Goal: Task Accomplishment & Management: Manage account settings

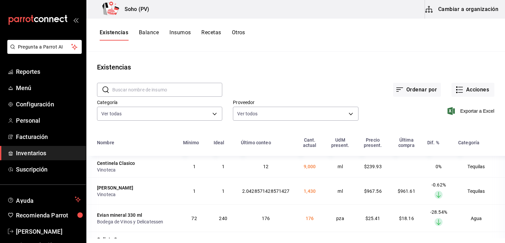
scroll to position [1541, 0]
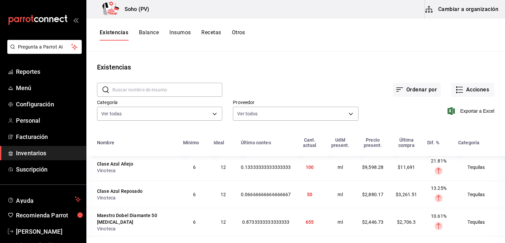
click at [349, 39] on div "Existencias Balance Insumos Recetas Otros" at bounding box center [295, 34] width 419 height 11
drag, startPoint x: 152, startPoint y: 33, endPoint x: 145, endPoint y: 35, distance: 7.9
click at [153, 33] on button "Balance" at bounding box center [149, 34] width 20 height 11
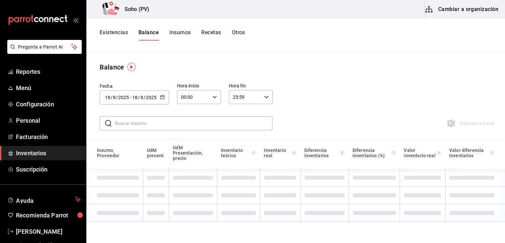
click at [115, 30] on button "Existencias" at bounding box center [114, 34] width 28 height 11
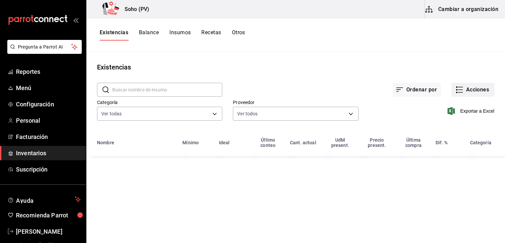
click at [486, 88] on button "Acciones" at bounding box center [473, 90] width 43 height 14
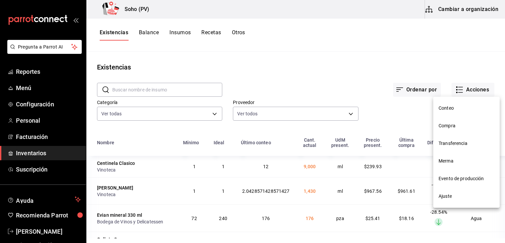
click at [449, 127] on span "Compra" at bounding box center [467, 125] width 56 height 7
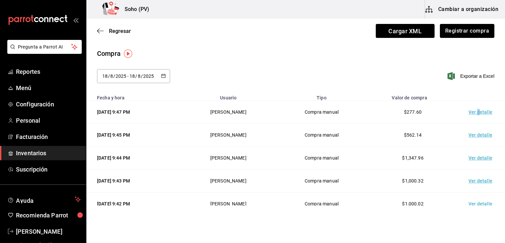
click at [474, 114] on td "Ver detalle" at bounding box center [482, 112] width 47 height 23
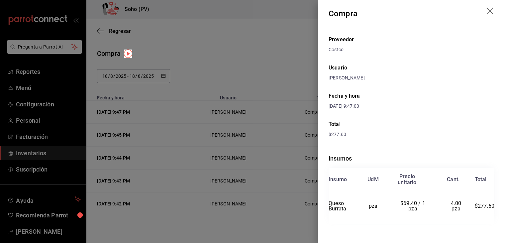
scroll to position [5, 0]
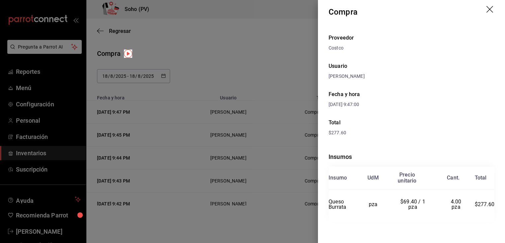
click at [215, 54] on div at bounding box center [252, 121] width 505 height 243
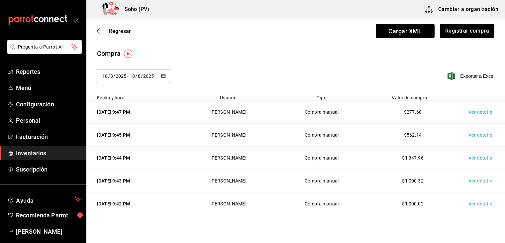
click at [471, 134] on td "Ver detalle" at bounding box center [482, 135] width 47 height 23
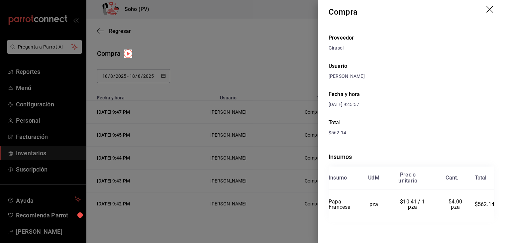
click at [308, 78] on div at bounding box center [252, 121] width 505 height 243
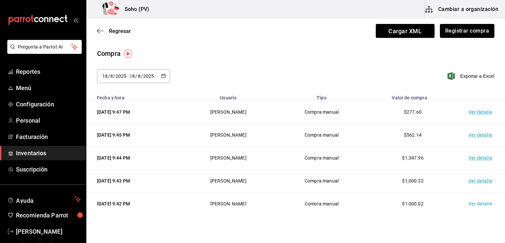
click at [479, 155] on td "Ver detalle" at bounding box center [482, 158] width 47 height 23
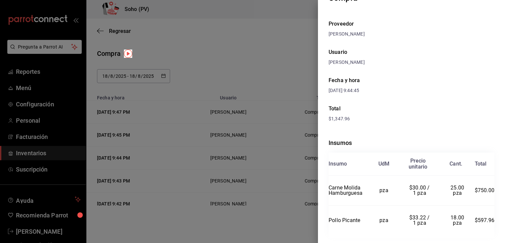
scroll to position [35, 0]
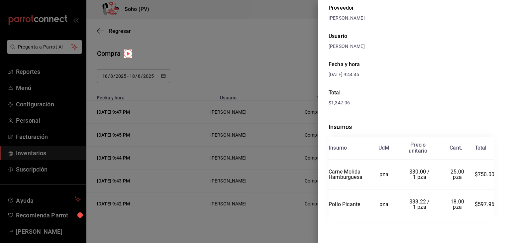
click at [285, 46] on div at bounding box center [252, 121] width 505 height 243
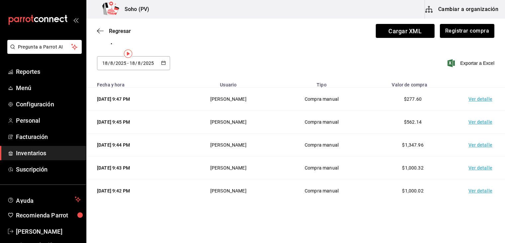
scroll to position [20, 0]
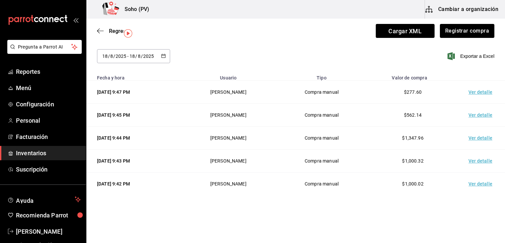
click at [483, 162] on td "Ver detalle" at bounding box center [482, 161] width 47 height 23
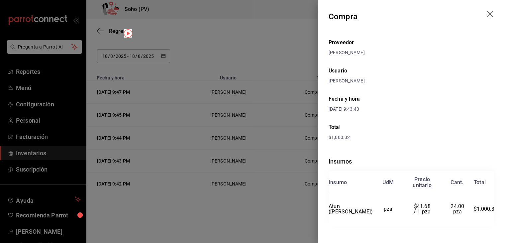
scroll to position [5, 0]
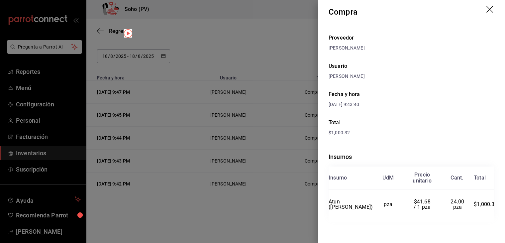
click at [258, 72] on div at bounding box center [252, 121] width 505 height 243
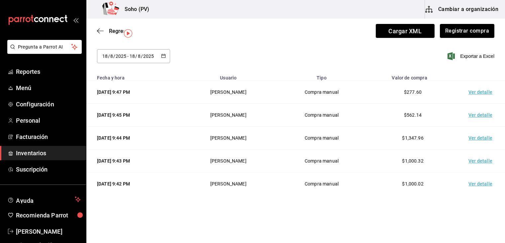
click at [483, 183] on td "Ver detalle" at bounding box center [482, 184] width 47 height 23
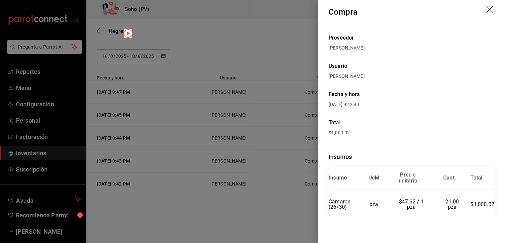
click at [298, 202] on div at bounding box center [252, 121] width 505 height 243
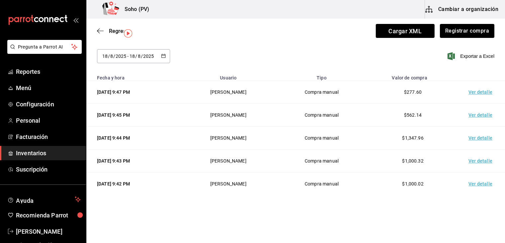
click at [474, 92] on td "Ver detalle" at bounding box center [482, 92] width 47 height 23
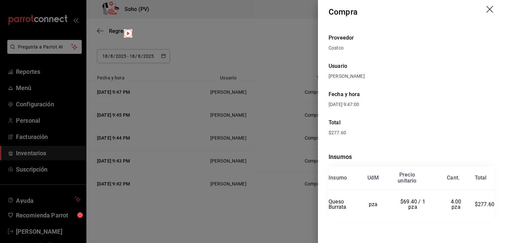
click at [275, 48] on div at bounding box center [252, 121] width 505 height 243
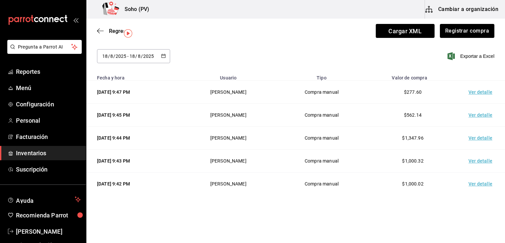
click at [480, 90] on td "Ver detalle" at bounding box center [482, 92] width 47 height 23
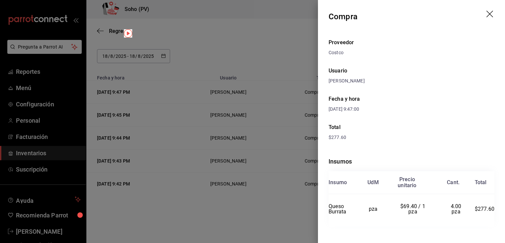
click at [304, 42] on div at bounding box center [252, 121] width 505 height 243
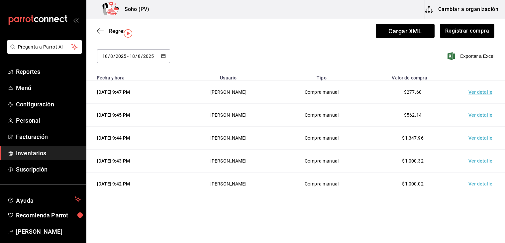
click at [162, 54] on icon "button" at bounding box center [163, 56] width 5 height 5
click at [163, 56] on icon "button" at bounding box center [163, 56] width 5 height 5
click at [164, 53] on div "2025-08-18 18 / 8 / 2025 - 2025-08-18 18 / 8 / 2025" at bounding box center [133, 56] width 73 height 14
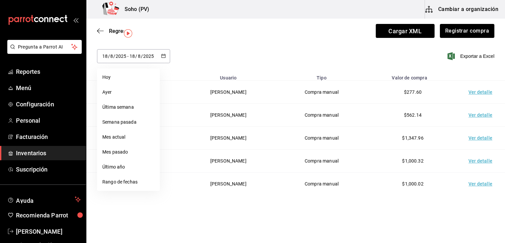
click at [164, 54] on \(Stroke\) "button" at bounding box center [164, 56] width 4 height 4
click at [164, 54] on icon "button" at bounding box center [163, 56] width 5 height 5
click at [161, 58] on button "button" at bounding box center [163, 57] width 5 height 6
click at [473, 12] on button "Cambiar a organización" at bounding box center [462, 9] width 75 height 19
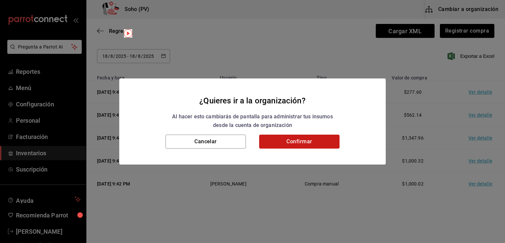
click at [282, 139] on button "Confirmar" at bounding box center [299, 142] width 80 height 14
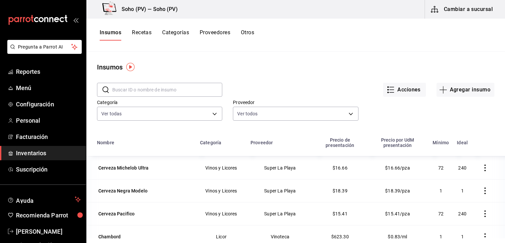
scroll to position [665, 0]
click at [33, 70] on span "Reportes" at bounding box center [48, 71] width 65 height 9
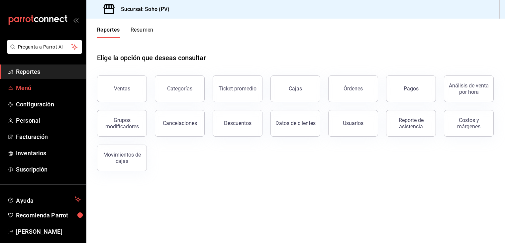
click at [35, 85] on span "Menú" at bounding box center [48, 87] width 65 height 9
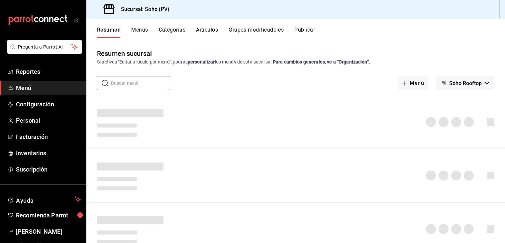
click at [199, 28] on button "Artículos" at bounding box center [207, 32] width 22 height 11
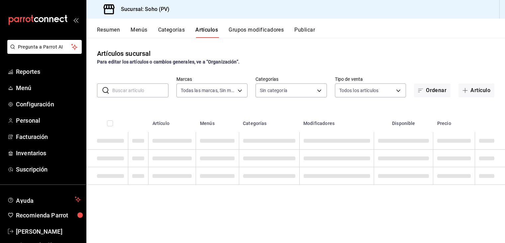
type input "60e6130b-27a3-4a0c-8c1b-8307769b85ff"
type input "294dd8ab-7ded-4000-a2e2-9960a58c864d,97b1b117-c0dc-47b9-8b5d-f234750411ab,03d17…"
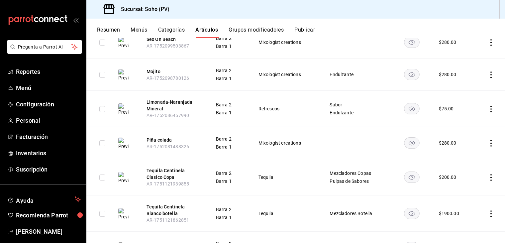
scroll to position [261, 0]
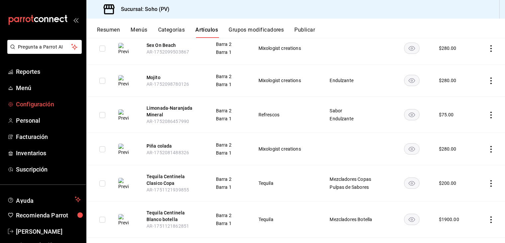
click at [37, 105] on span "Configuración" at bounding box center [48, 104] width 65 height 9
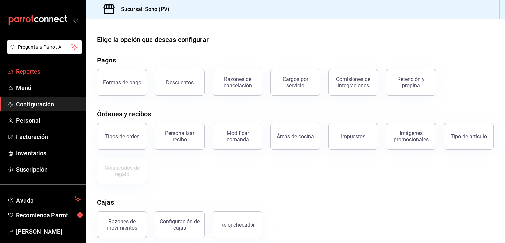
click at [45, 70] on span "Reportes" at bounding box center [48, 71] width 65 height 9
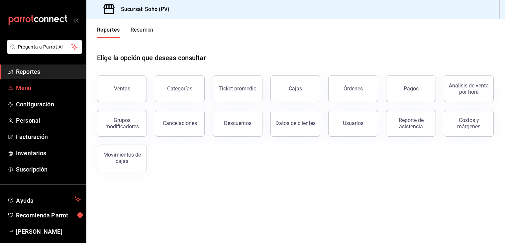
click at [19, 86] on span "Menú" at bounding box center [48, 87] width 65 height 9
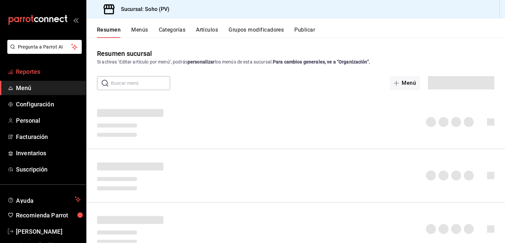
click at [39, 70] on span "Reportes" at bounding box center [48, 71] width 65 height 9
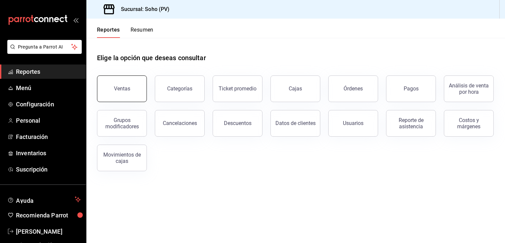
click at [107, 88] on button "Ventas" at bounding box center [122, 88] width 50 height 27
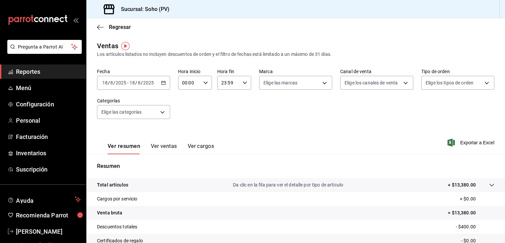
click at [164, 78] on div "2025-08-18 18 / 8 / 2025 - 2025-08-18 18 / 8 / 2025" at bounding box center [133, 83] width 73 height 14
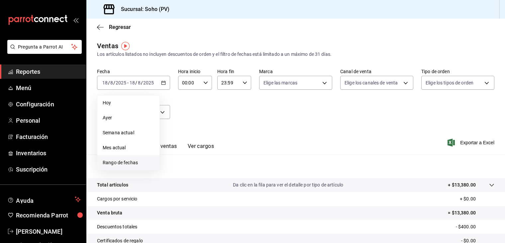
click at [130, 165] on span "Rango de fechas" at bounding box center [129, 162] width 52 height 7
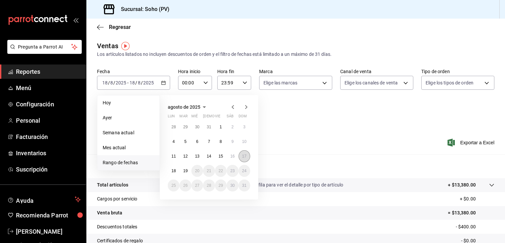
click at [245, 155] on abbr "17" at bounding box center [244, 156] width 4 height 5
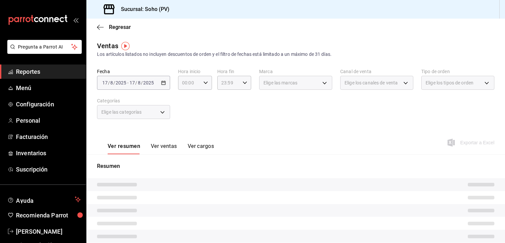
click at [245, 155] on div "Resumen" at bounding box center [295, 228] width 419 height 148
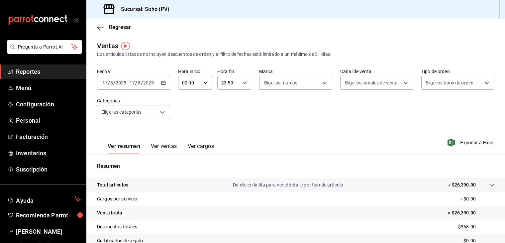
drag, startPoint x: 165, startPoint y: 147, endPoint x: 161, endPoint y: 150, distance: 5.4
click at [165, 147] on button "Ver ventas" at bounding box center [164, 148] width 26 height 11
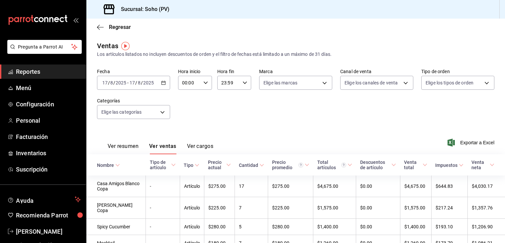
click at [164, 81] on \(Stroke\) "button" at bounding box center [164, 83] width 4 height 4
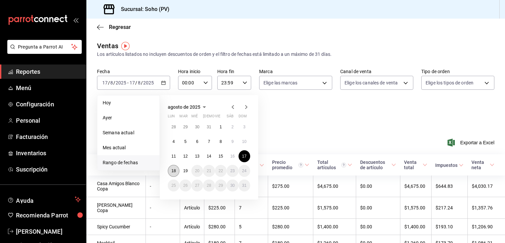
click at [173, 173] on abbr "18" at bounding box center [174, 171] width 4 height 5
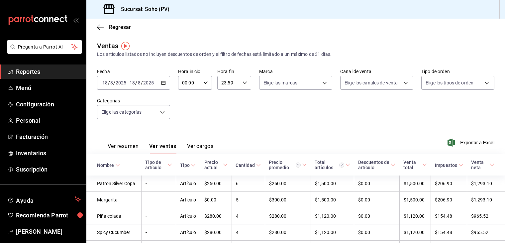
click at [164, 81] on \(Stroke\) "button" at bounding box center [164, 83] width 4 height 4
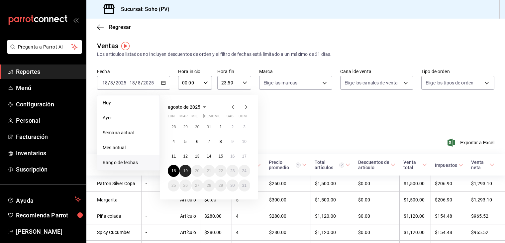
click at [186, 173] on button "19" at bounding box center [186, 171] width 12 height 12
click at [186, 174] on button "19" at bounding box center [186, 171] width 12 height 12
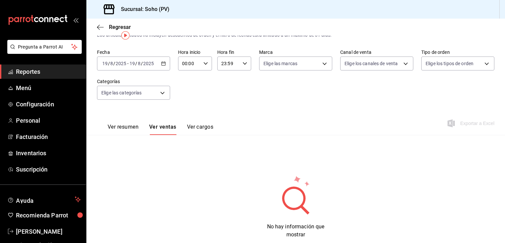
scroll to position [36, 0]
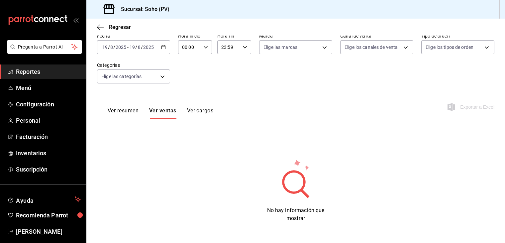
click at [165, 109] on button "Ver ventas" at bounding box center [162, 112] width 27 height 11
click at [161, 49] on icon "button" at bounding box center [163, 47] width 5 height 5
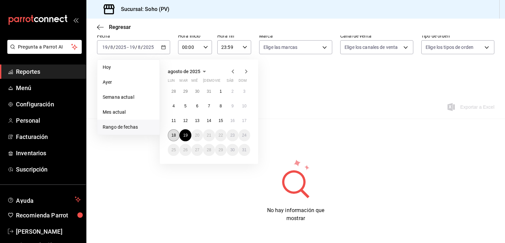
click at [175, 133] on abbr "18" at bounding box center [174, 135] width 4 height 5
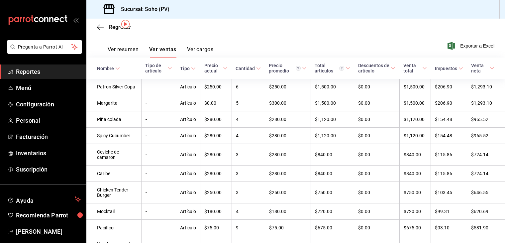
scroll to position [22, 0]
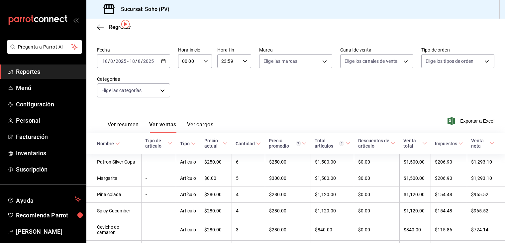
click at [162, 60] on \(Stroke\) "button" at bounding box center [164, 62] width 4 height 4
click at [162, 61] on \(Stroke\) "button" at bounding box center [164, 61] width 4 height 0
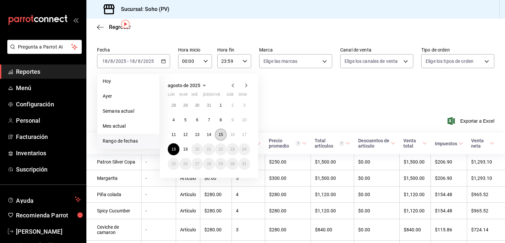
click at [219, 133] on abbr "15" at bounding box center [221, 134] width 4 height 5
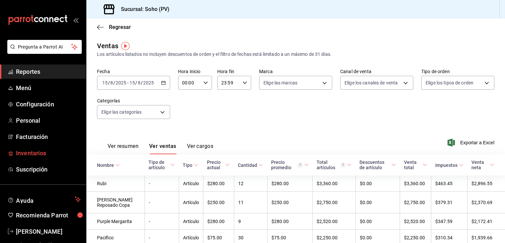
click at [40, 150] on span "Inventarios" at bounding box center [48, 153] width 65 height 9
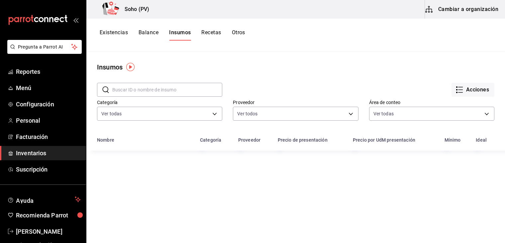
click at [111, 36] on button "Existencias" at bounding box center [114, 34] width 28 height 11
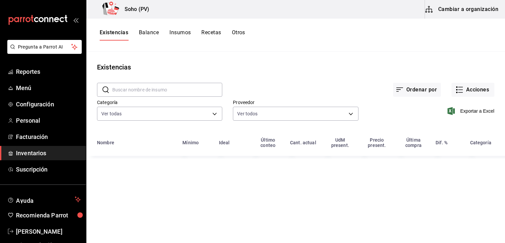
click at [111, 36] on button "Existencias" at bounding box center [114, 34] width 29 height 11
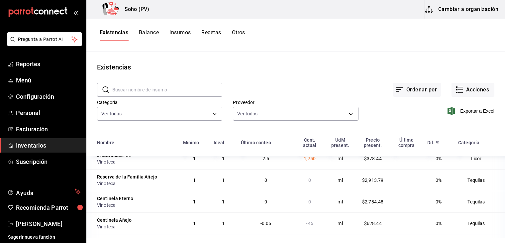
scroll to position [732, 0]
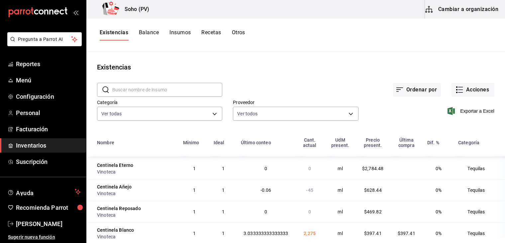
click at [266, 188] on span "-0.06" at bounding box center [266, 190] width 11 height 5
click at [268, 188] on span "-0.06" at bounding box center [266, 190] width 11 height 5
drag, startPoint x: 94, startPoint y: 177, endPoint x: 107, endPoint y: 177, distance: 12.3
click at [106, 179] on td "Centinela Añejo Vinoteca" at bounding box center [132, 190] width 93 height 22
drag, startPoint x: 107, startPoint y: 177, endPoint x: 117, endPoint y: 178, distance: 10.4
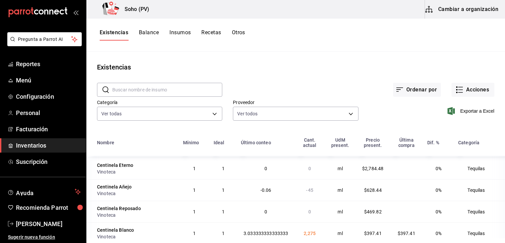
click at [117, 184] on div "Centinela Añejo" at bounding box center [114, 187] width 35 height 7
click at [368, 188] on span "$628.44" at bounding box center [373, 190] width 18 height 5
click at [267, 188] on span "-0.06" at bounding box center [266, 190] width 11 height 5
click at [265, 188] on span "-0.06" at bounding box center [266, 190] width 11 height 5
drag, startPoint x: 205, startPoint y: 180, endPoint x: 223, endPoint y: 181, distance: 18.0
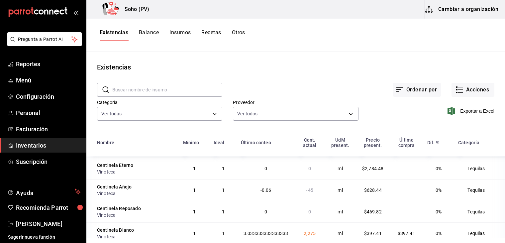
click at [219, 181] on tr "Centinela Añejo Vinoteca 1 1 -0.06 -45 ml $628.44 0% Tequilas" at bounding box center [295, 190] width 419 height 22
drag, startPoint x: 267, startPoint y: 183, endPoint x: 301, endPoint y: 188, distance: 34.3
click at [267, 188] on span "-0.06" at bounding box center [266, 190] width 11 height 5
click at [348, 184] on td "ml" at bounding box center [341, 190] width 32 height 22
click at [124, 190] on div "Vinoteca" at bounding box center [136, 193] width 78 height 7
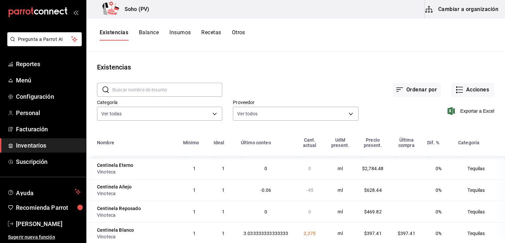
click at [126, 184] on div "Centinela Añejo" at bounding box center [114, 187] width 35 height 7
click at [471, 87] on button "Acciones" at bounding box center [473, 90] width 43 height 14
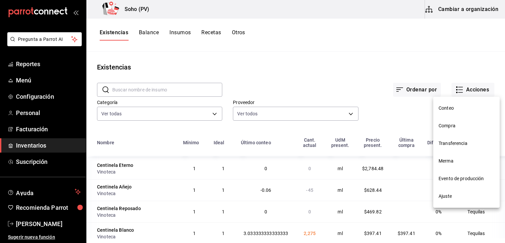
click at [275, 177] on div at bounding box center [252, 121] width 505 height 243
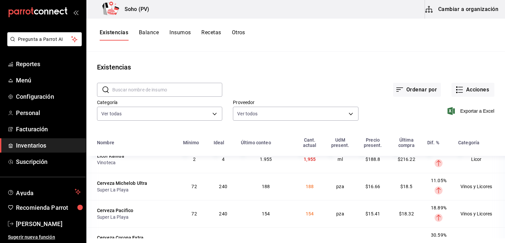
scroll to position [1330, 0]
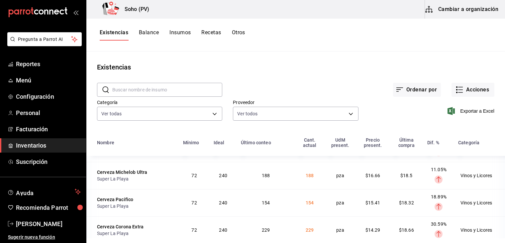
click at [328, 195] on td "pza" at bounding box center [341, 202] width 32 height 27
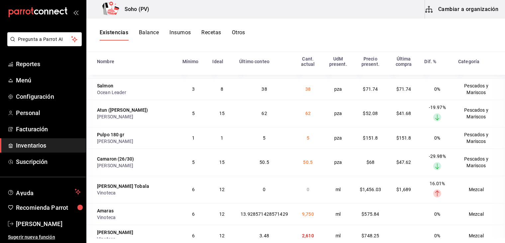
scroll to position [2104, 0]
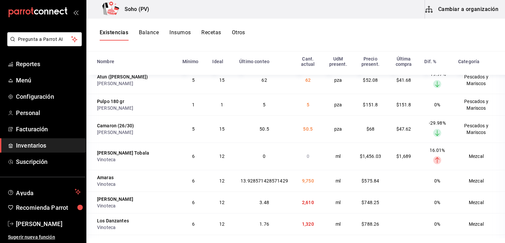
drag, startPoint x: 110, startPoint y: 33, endPoint x: 107, endPoint y: 36, distance: 4.3
click at [110, 33] on button "Existencias" at bounding box center [114, 34] width 29 height 11
click at [357, 46] on div "Existencias Balance Insumos Recetas Otros" at bounding box center [295, 35] width 419 height 33
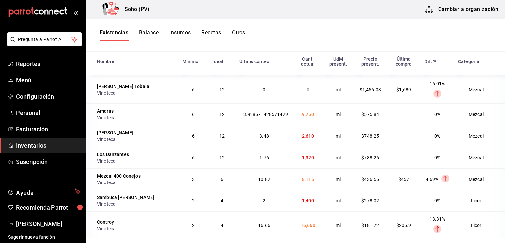
click at [361, 39] on div "Existencias Balance Insumos Recetas Otros" at bounding box center [295, 34] width 419 height 11
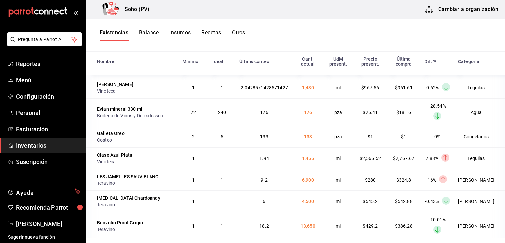
scroll to position [0, 0]
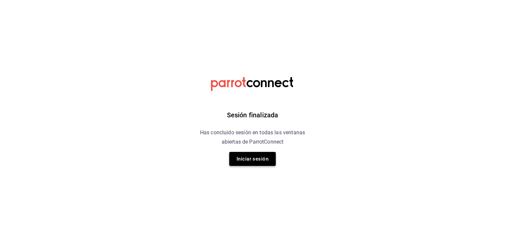
click at [252, 160] on button "Iniciar sesión" at bounding box center [252, 159] width 47 height 14
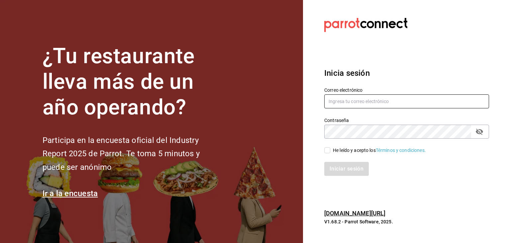
click at [378, 97] on input "text" at bounding box center [407, 101] width 165 height 14
type input "villalobost536@gmail.com"
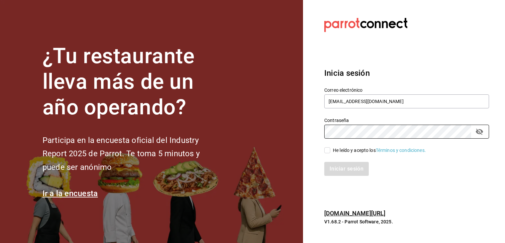
click at [329, 151] on input "He leído y acepto los Términos y condiciones." at bounding box center [328, 150] width 6 height 6
checkbox input "true"
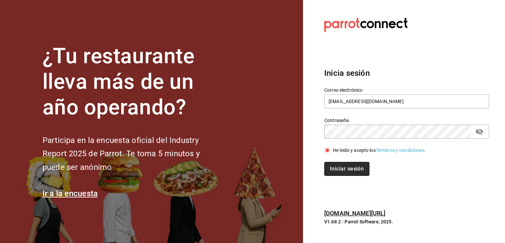
click at [338, 165] on button "Iniciar sesión" at bounding box center [347, 169] width 45 height 14
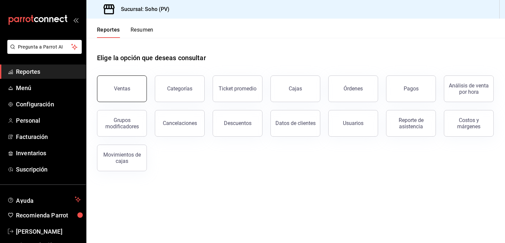
click at [120, 80] on button "Ventas" at bounding box center [122, 88] width 50 height 27
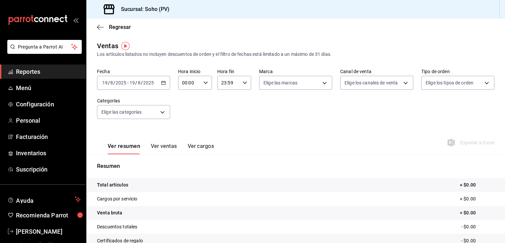
click at [166, 147] on button "Ver ventas" at bounding box center [164, 148] width 26 height 11
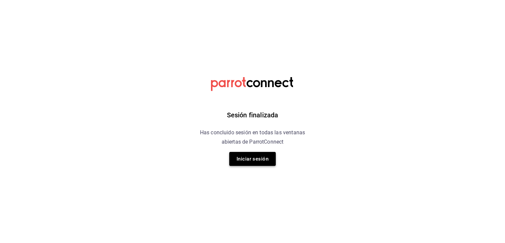
click at [260, 162] on button "Iniciar sesión" at bounding box center [252, 159] width 47 height 14
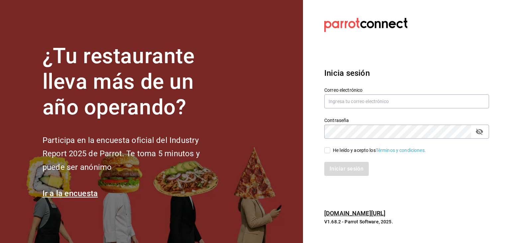
click at [422, 94] on div "Correo electrónico" at bounding box center [407, 98] width 165 height 22
click at [419, 97] on input "text" at bounding box center [407, 101] width 165 height 14
type input "villalobost536@gmail.com"
click at [326, 152] on input "He leído y acepto los Términos y condiciones." at bounding box center [328, 150] width 6 height 6
checkbox input "true"
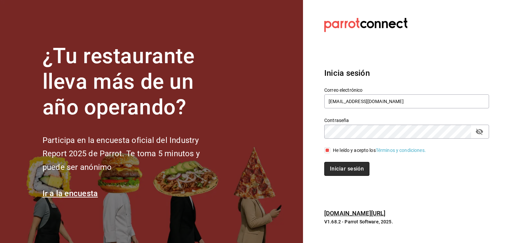
click at [345, 172] on button "Iniciar sesión" at bounding box center [347, 169] width 45 height 14
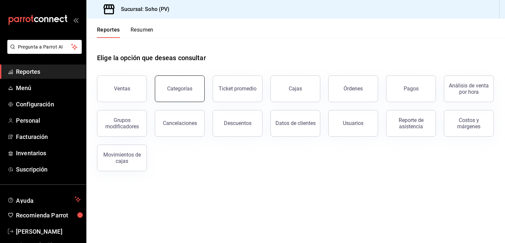
click at [168, 88] on div "Categorías" at bounding box center [179, 88] width 25 height 6
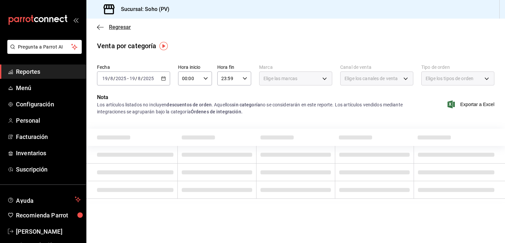
click at [101, 26] on icon "button" at bounding box center [100, 27] width 7 height 6
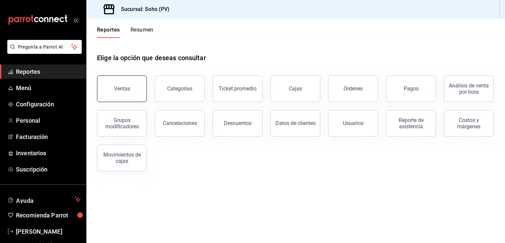
click at [125, 84] on button "Ventas" at bounding box center [122, 88] width 50 height 27
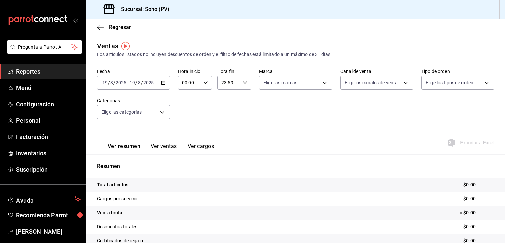
click at [161, 82] on icon "button" at bounding box center [163, 82] width 5 height 5
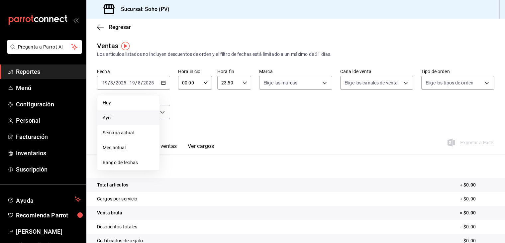
click at [112, 115] on span "Ayer" at bounding box center [129, 117] width 52 height 7
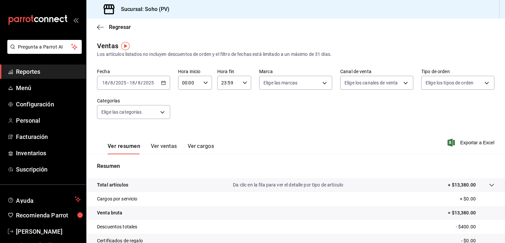
click at [285, 122] on div "Fecha [DATE] [DATE] - [DATE] [DATE] Hora inicio 00:00 Hora inicio Hora fin 23:5…" at bounding box center [296, 98] width 398 height 59
click at [371, 37] on main "Regresar Ventas Los artículos listados no incluyen descuentos de orden y el fil…" at bounding box center [295, 169] width 419 height 300
click at [333, 38] on main "Regresar Ventas Los artículos listados no incluyen descuentos de orden y el fil…" at bounding box center [295, 169] width 419 height 300
click at [346, 37] on main "Regresar Ventas Los artículos listados no incluyen descuentos de orden y el fil…" at bounding box center [295, 169] width 419 height 300
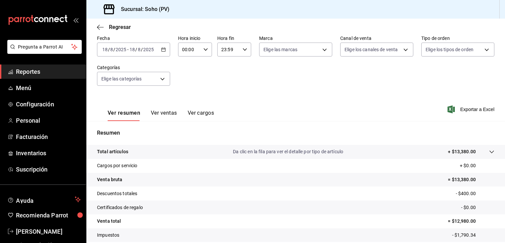
click at [276, 26] on div "Regresar" at bounding box center [295, 27] width 419 height 17
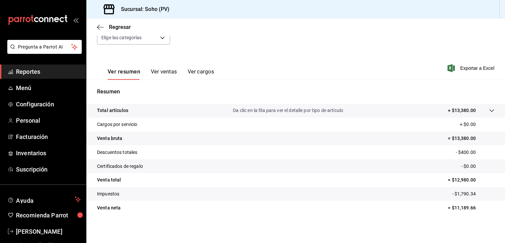
scroll to position [75, 0]
click at [303, 26] on div "Regresar" at bounding box center [295, 27] width 419 height 17
click at [163, 71] on button "Ver ventas" at bounding box center [164, 73] width 26 height 11
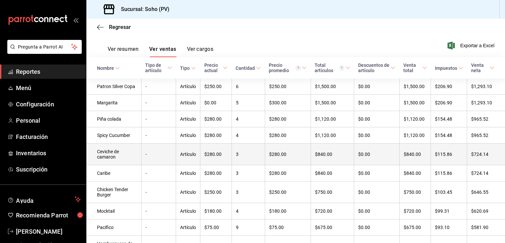
scroll to position [109, 0]
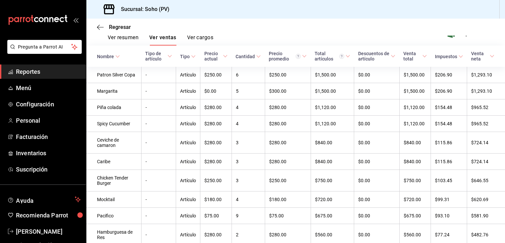
click at [255, 35] on div "Regresar" at bounding box center [295, 27] width 419 height 17
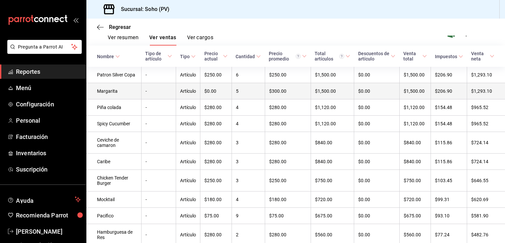
click at [321, 93] on td "$1,500.00" at bounding box center [333, 91] width 44 height 16
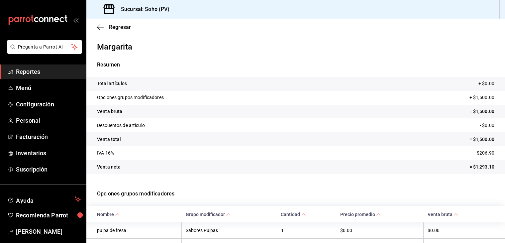
scroll to position [39, 0]
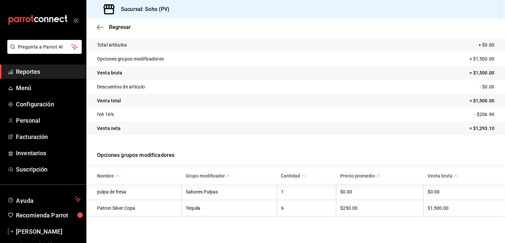
click at [59, 70] on span "Reportes" at bounding box center [48, 71] width 65 height 9
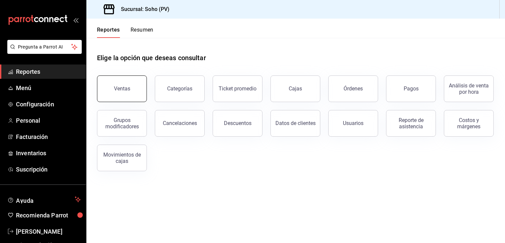
click at [121, 85] on button "Ventas" at bounding box center [122, 88] width 50 height 27
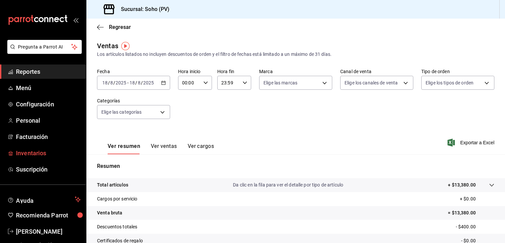
click at [44, 148] on link "Inventarios" at bounding box center [43, 153] width 86 height 14
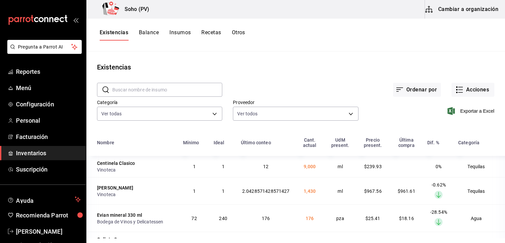
click at [334, 53] on main "Existencias ​ ​ Ordenar por Acciones Categoría Ver todas 3f6e633e-ee3e-4bbd-96f…" at bounding box center [295, 145] width 419 height 187
click at [116, 33] on button "Existencias" at bounding box center [114, 34] width 29 height 11
click at [184, 29] on button "Insumos" at bounding box center [180, 34] width 21 height 11
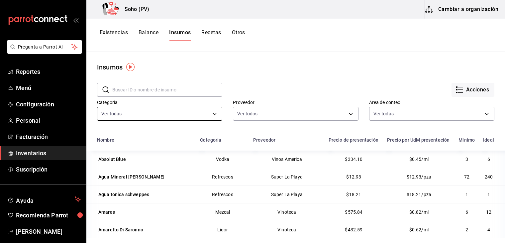
click at [215, 114] on body "Pregunta a Parrot AI Reportes Menú Configuración Personal Facturación Inventari…" at bounding box center [252, 119] width 505 height 238
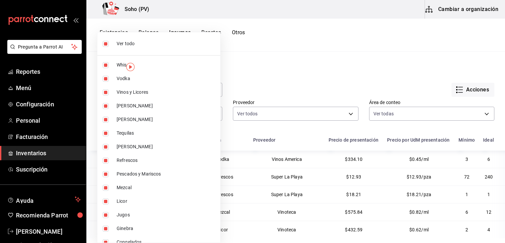
click at [285, 61] on div at bounding box center [252, 121] width 505 height 243
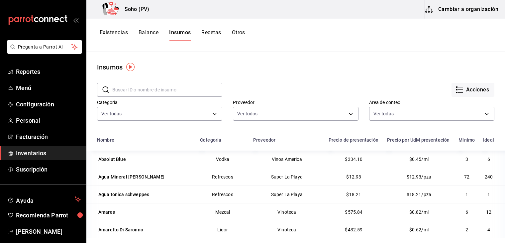
click at [200, 88] on input "text" at bounding box center [167, 89] width 110 height 13
click at [317, 56] on main "Insumos ​ ​ Acciones Categoría Ver todas 3f6e633e-ee3e-4bbd-96f3-e704616316e5,3…" at bounding box center [295, 145] width 419 height 187
click at [104, 31] on button "Existencias" at bounding box center [114, 34] width 28 height 11
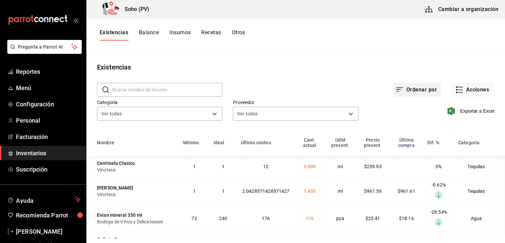
click at [406, 90] on button "Ordenar por" at bounding box center [417, 90] width 48 height 14
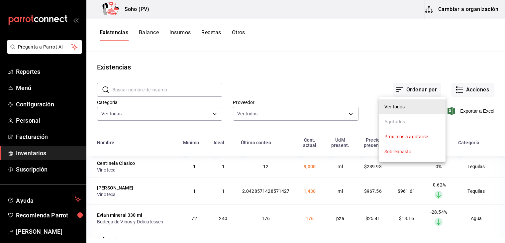
click at [249, 64] on div at bounding box center [252, 121] width 505 height 243
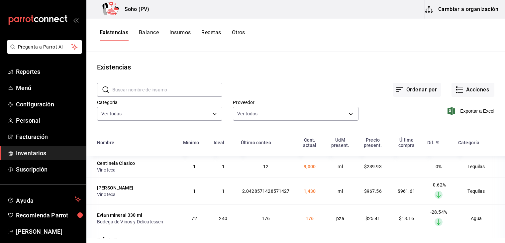
click at [147, 32] on button "Balance" at bounding box center [149, 34] width 20 height 11
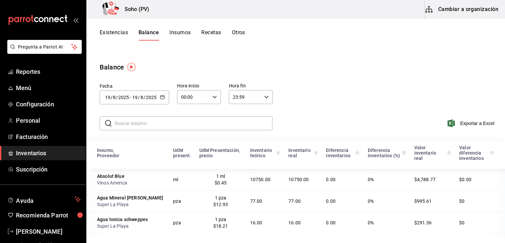
click at [345, 82] on div "Fecha [DATE] [DATE] - [DATE] [DATE] Hora inicio 00:00 Hora inicio Hora fin 23:5…" at bounding box center [295, 93] width 419 height 42
click at [321, 56] on main "Balance Fecha [DATE] [DATE] - [DATE] [DATE] Hora inicio 00:00 Hora inicio Hora …" at bounding box center [295, 145] width 419 height 187
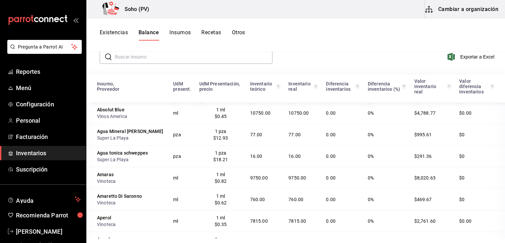
scroll to position [49, 0]
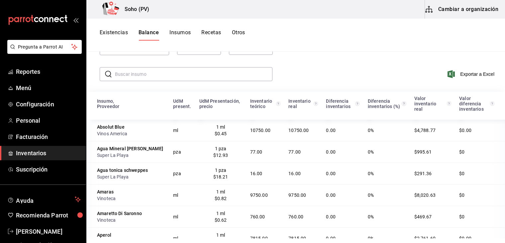
drag, startPoint x: 350, startPoint y: 41, endPoint x: 347, endPoint y: 54, distance: 13.2
click at [347, 54] on div "Soho (PV) Cambiar a organización Existencias Balance Insumos Recetas Otros Bala…" at bounding box center [295, 119] width 419 height 238
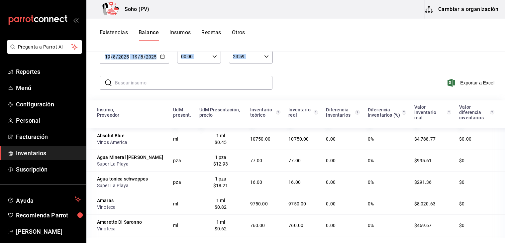
scroll to position [0, 0]
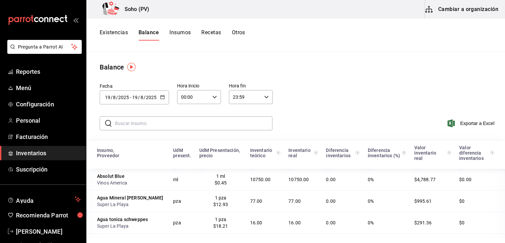
click at [347, 84] on div "Fecha [DATE] [DATE] - [DATE] [DATE] Hora inicio 00:00 Hora inicio Hora fin 23:5…" at bounding box center [295, 93] width 419 height 42
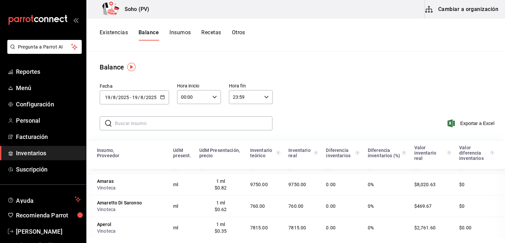
scroll to position [133, 0]
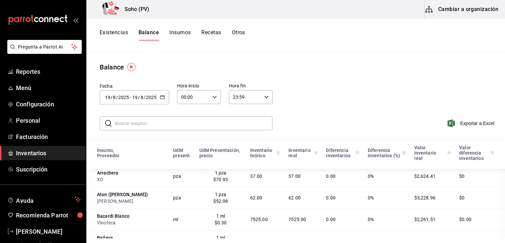
click at [332, 121] on div "​ ​ Exportar a Excel" at bounding box center [295, 127] width 422 height 27
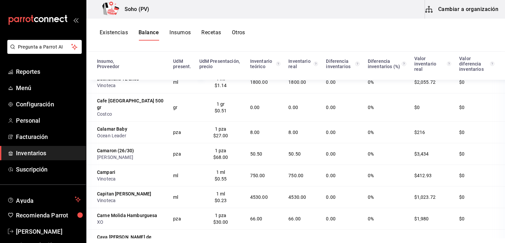
scroll to position [366, 0]
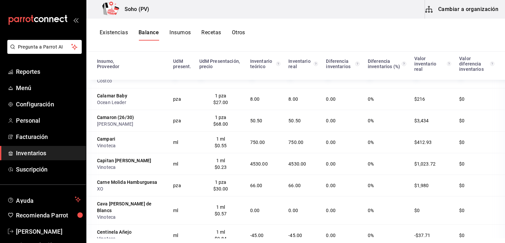
click at [33, 151] on span "Inventarios" at bounding box center [48, 153] width 65 height 9
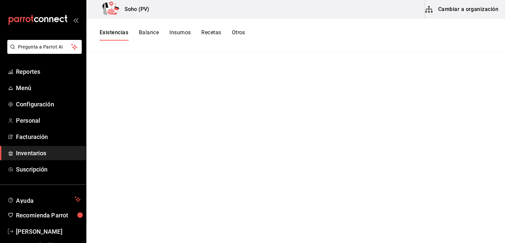
click at [212, 32] on button "Recetas" at bounding box center [212, 34] width 20 height 11
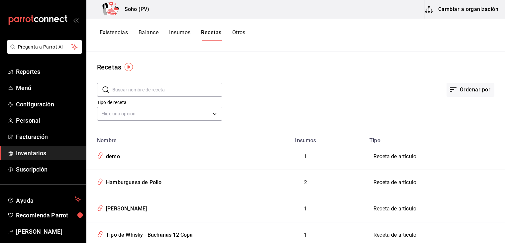
click at [121, 32] on button "Existencias" at bounding box center [114, 34] width 28 height 11
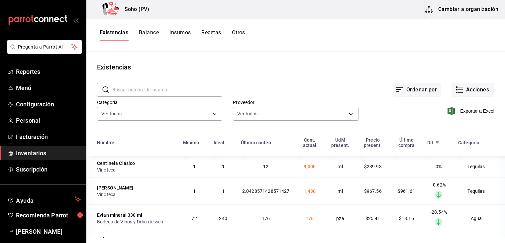
click at [216, 32] on button "Recetas" at bounding box center [212, 34] width 20 height 11
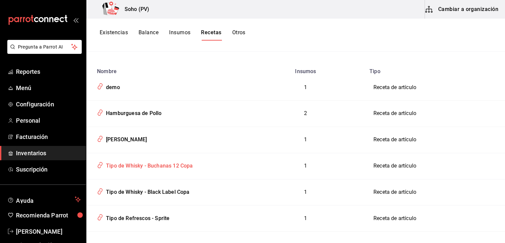
scroll to position [33, 0]
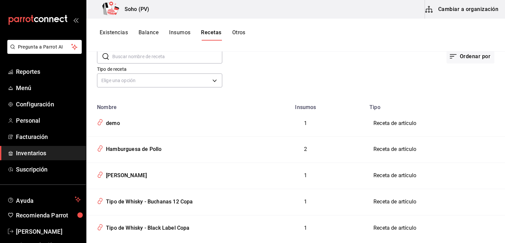
click at [387, 124] on td "Receta de artículo" at bounding box center [436, 123] width 140 height 26
click at [114, 123] on div "demo" at bounding box center [111, 122] width 17 height 10
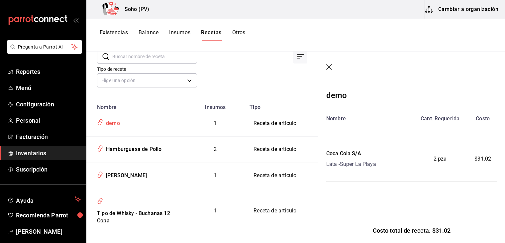
click at [97, 121] on icon "inventoriesTable" at bounding box center [100, 122] width 6 height 8
click at [98, 122] on icon "inventoriesTable" at bounding box center [100, 122] width 6 height 8
click at [105, 118] on div "demo" at bounding box center [111, 122] width 17 height 10
click at [102, 121] on icon "inventoriesTable" at bounding box center [100, 121] width 3 height 4
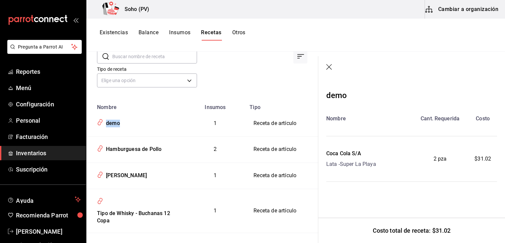
click at [471, 12] on button "Cambiar a organización" at bounding box center [462, 9] width 75 height 19
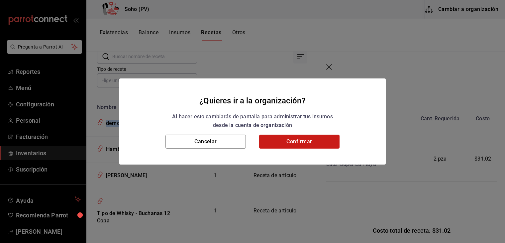
click at [298, 139] on button "Confirmar" at bounding box center [299, 142] width 80 height 14
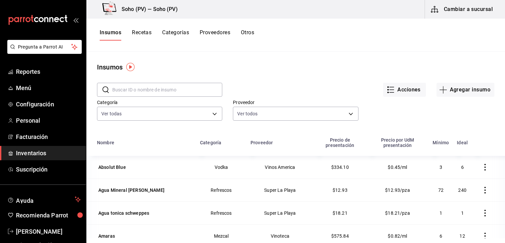
click at [214, 33] on button "Proveedores" at bounding box center [215, 34] width 31 height 11
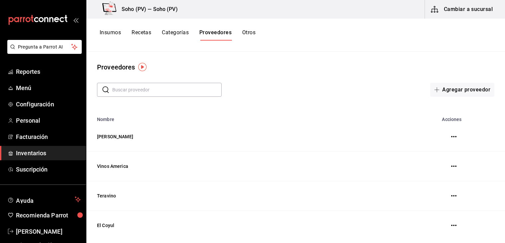
click at [134, 29] on button "Recetas" at bounding box center [142, 34] width 20 height 11
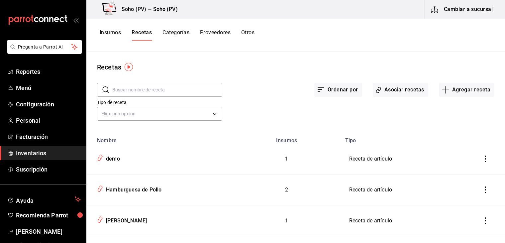
click at [483, 160] on icon "inventoriesTable" at bounding box center [486, 159] width 7 height 7
click at [466, 169] on span "Eliminar" at bounding box center [461, 168] width 17 height 5
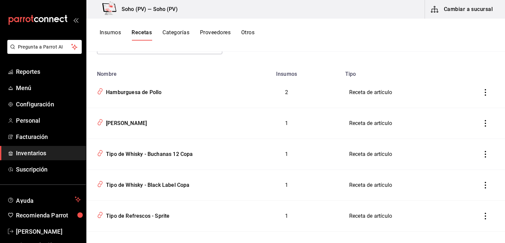
scroll to position [67, 0]
click at [313, 47] on div "Insumos Recetas Categorías Proveedores Otros" at bounding box center [295, 35] width 419 height 33
click at [170, 35] on button "Categorías" at bounding box center [176, 34] width 27 height 11
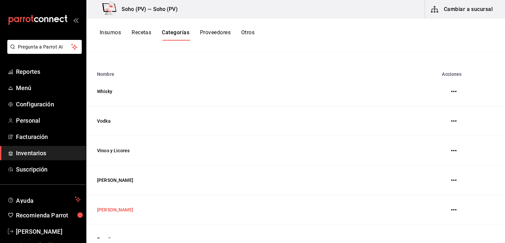
scroll to position [133, 0]
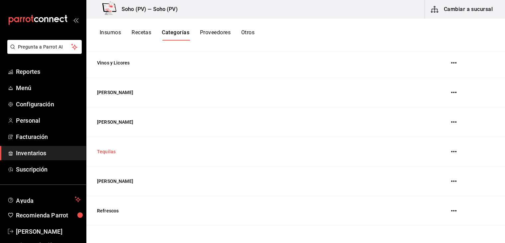
click at [106, 151] on td "Tequilas" at bounding box center [245, 152] width 319 height 30
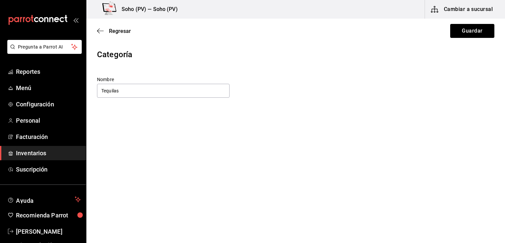
click at [97, 33] on div "Regresar Guardar" at bounding box center [295, 31] width 419 height 25
drag, startPoint x: 121, startPoint y: 34, endPoint x: 123, endPoint y: 31, distance: 3.6
click at [122, 33] on div "Regresar Guardar" at bounding box center [295, 31] width 419 height 25
click at [124, 30] on span "Regresar" at bounding box center [120, 31] width 22 height 6
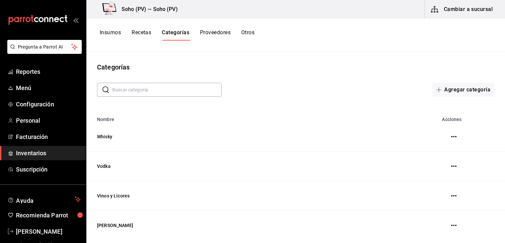
click at [116, 36] on button "Insumos" at bounding box center [110, 34] width 21 height 11
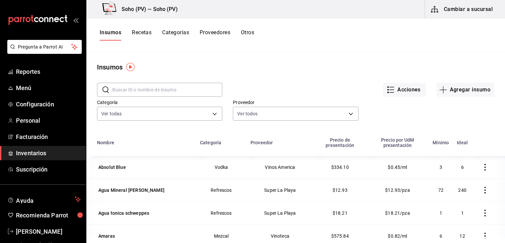
click at [358, 122] on div "Categoría Ver todas 3f6e633e-ee3e-4bbd-96f3-e704616316e5,3581768e-2b26-4ecd-a93…" at bounding box center [290, 104] width 408 height 37
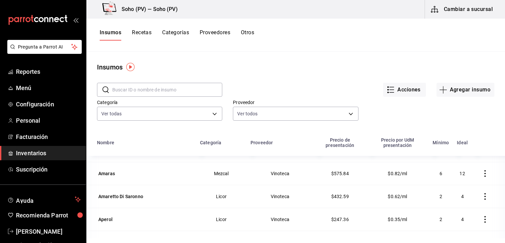
scroll to position [67, 0]
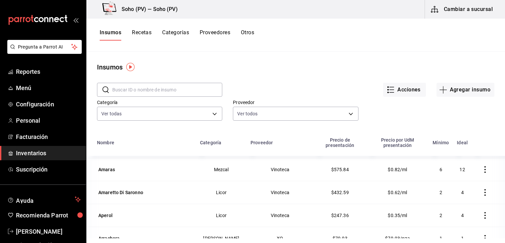
click at [317, 73] on div "Acciones Agregar insumo" at bounding box center [358, 84] width 272 height 25
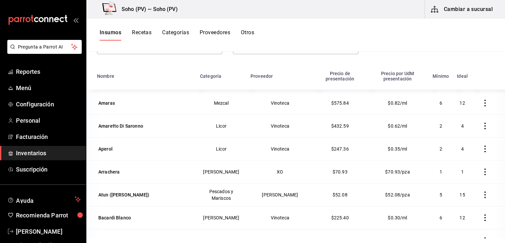
click at [309, 65] on div "​ ​ Acciones Agregar insumo Categoría Ver todas 3f6e633e-ee3e-4bbd-96f3-e704616…" at bounding box center [295, 36] width 419 height 61
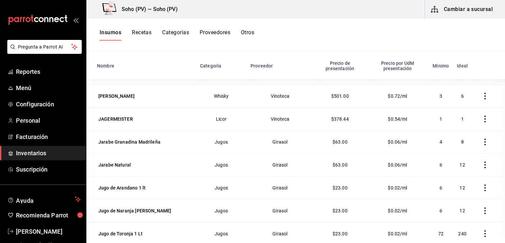
scroll to position [81, 0]
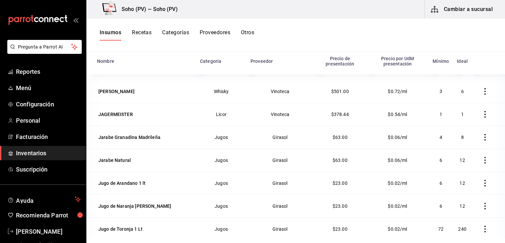
click at [222, 33] on button "Proveedores" at bounding box center [215, 34] width 31 height 11
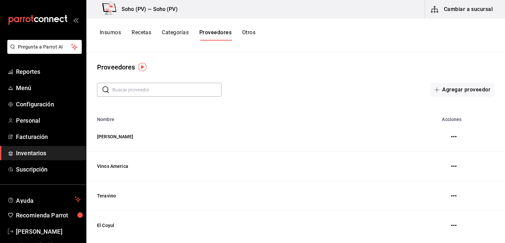
click at [106, 33] on button "Insumos" at bounding box center [110, 34] width 21 height 11
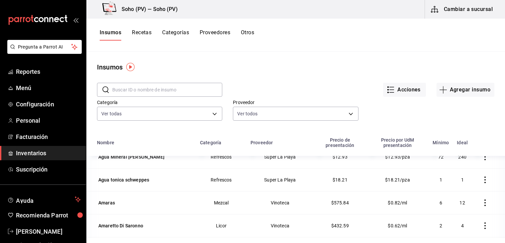
scroll to position [67, 0]
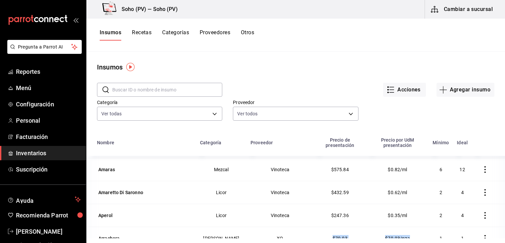
drag, startPoint x: 323, startPoint y: 242, endPoint x: 419, endPoint y: 230, distance: 97.2
click at [419, 230] on html "Pregunta a Parrot AI Reportes Menú Configuración Personal Facturación Inventari…" at bounding box center [252, 119] width 505 height 238
click at [36, 152] on span "Inventarios" at bounding box center [48, 153] width 65 height 9
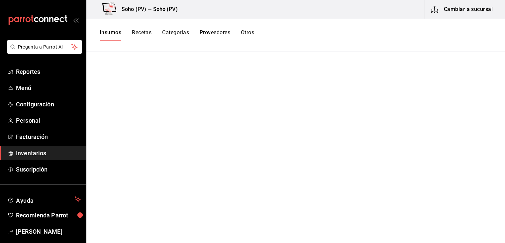
click at [250, 29] on button "Otros" at bounding box center [247, 34] width 13 height 11
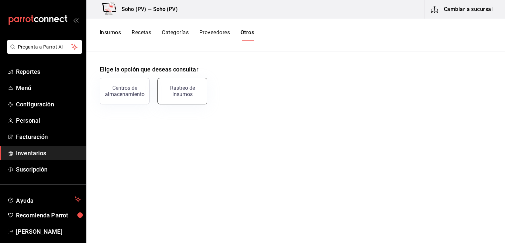
click at [177, 97] on button "Rastreo de insumos" at bounding box center [183, 91] width 50 height 27
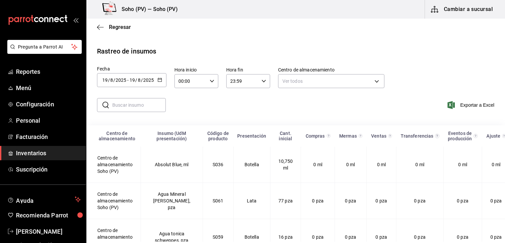
click at [160, 78] on icon "button" at bounding box center [160, 79] width 5 height 5
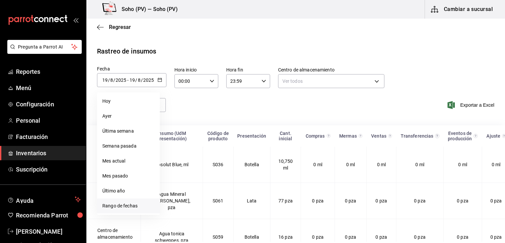
click at [118, 207] on li "Rango de fechas" at bounding box center [128, 206] width 63 height 15
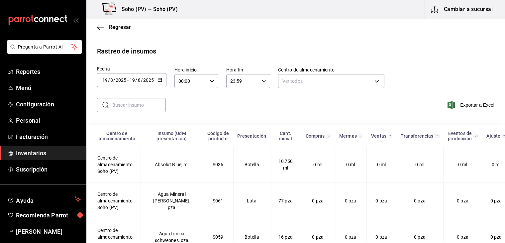
click at [321, 53] on div "Rastreo de insumos" at bounding box center [296, 51] width 398 height 10
click at [160, 81] on icon "button" at bounding box center [160, 79] width 5 height 5
click at [166, 77] on div "Fecha [DATE] [DATE] - [DATE] [DATE] [DATE] lun mar mié jue vie sáb dom 28 29 30…" at bounding box center [296, 78] width 398 height 23
click at [154, 79] on input "2025" at bounding box center [148, 79] width 11 height 5
click at [160, 78] on \(Stroke\) "button" at bounding box center [160, 80] width 4 height 4
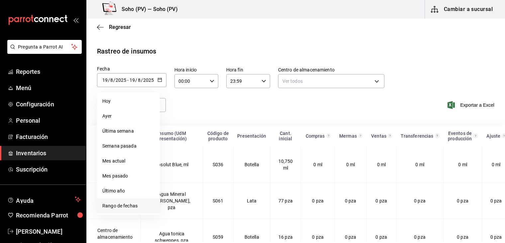
click at [118, 208] on li "Rango de fechas" at bounding box center [128, 206] width 63 height 15
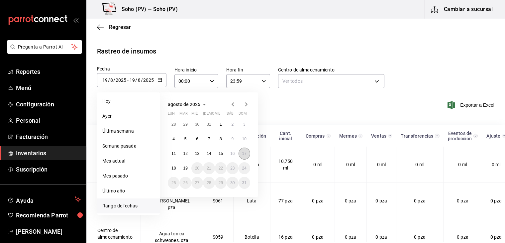
click at [243, 152] on abbr "17" at bounding box center [244, 153] width 4 height 5
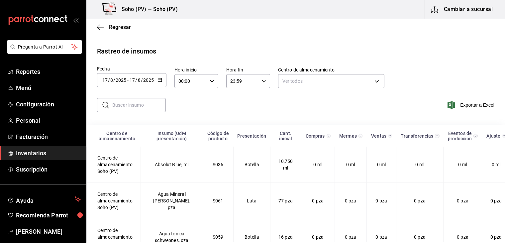
type input "[DATE]"
type input "17"
type input "[DATE]"
type input "17"
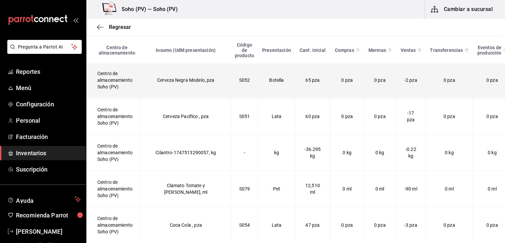
scroll to position [898, 0]
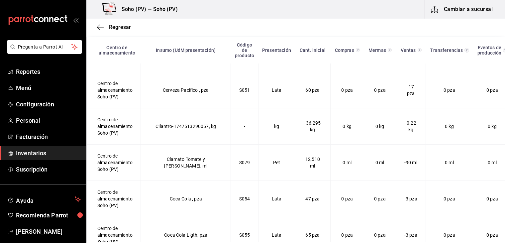
click at [281, 27] on div "Regresar" at bounding box center [295, 27] width 419 height 17
click at [276, 20] on div "Regresar" at bounding box center [295, 27] width 419 height 17
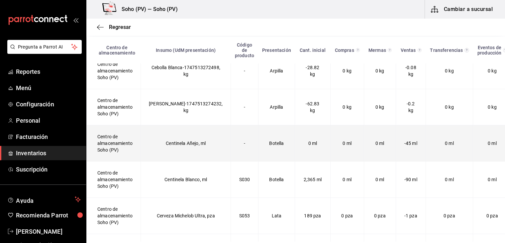
scroll to position [698, 0]
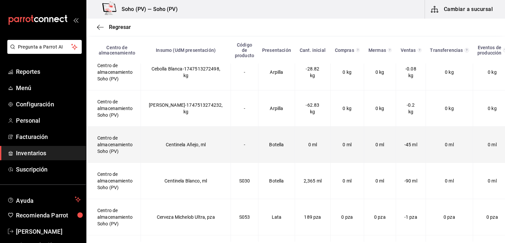
click at [405, 146] on span "-45 ml" at bounding box center [411, 144] width 13 height 5
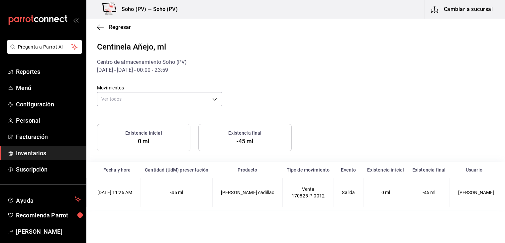
click at [395, 98] on div "Movimientos Ver todos default" at bounding box center [290, 91] width 408 height 34
click at [375, 85] on div "Movimientos Ver todos default" at bounding box center [290, 91] width 408 height 34
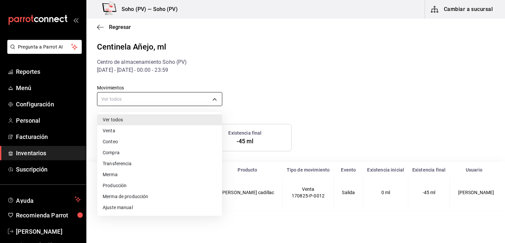
click at [215, 98] on body "Pregunta a Parrot AI Reportes Menú Configuración Personal Facturación Inventari…" at bounding box center [252, 121] width 505 height 242
click at [327, 79] on div at bounding box center [252, 121] width 505 height 243
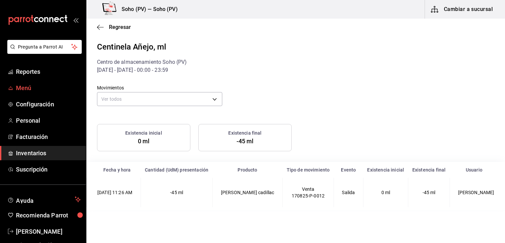
click at [40, 85] on span "Menú" at bounding box center [48, 87] width 65 height 9
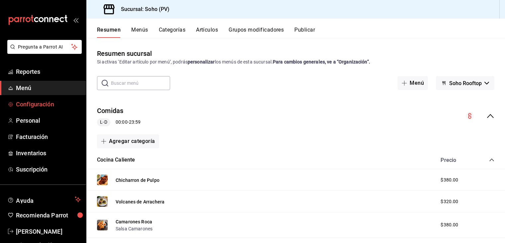
click at [38, 101] on span "Configuración" at bounding box center [48, 104] width 65 height 9
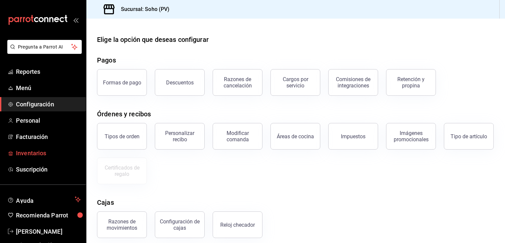
click at [32, 154] on span "Inventarios" at bounding box center [48, 153] width 65 height 9
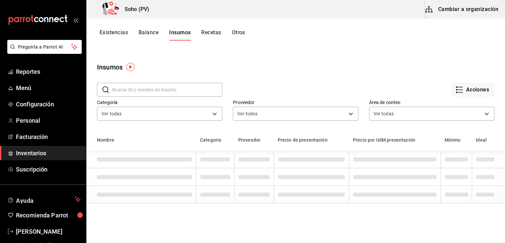
click at [212, 30] on button "Recetas" at bounding box center [212, 34] width 20 height 11
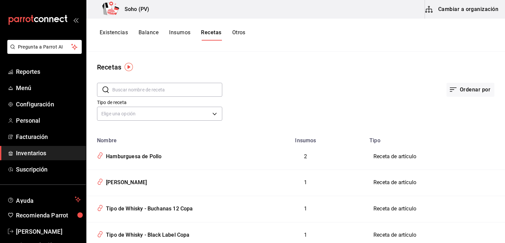
click at [454, 9] on button "Cambiar a organización" at bounding box center [462, 9] width 75 height 19
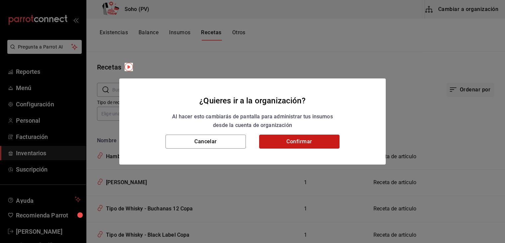
click at [290, 143] on button "Confirmar" at bounding box center [299, 142] width 80 height 14
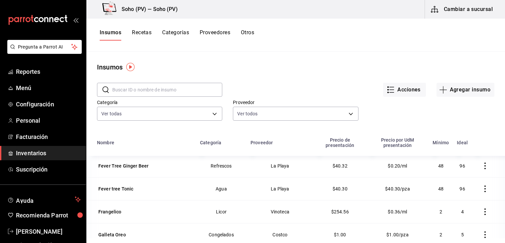
scroll to position [1264, 0]
click at [482, 186] on icon "button" at bounding box center [485, 188] width 7 height 7
click at [455, 185] on span "Eliminar" at bounding box center [455, 185] width 17 height 5
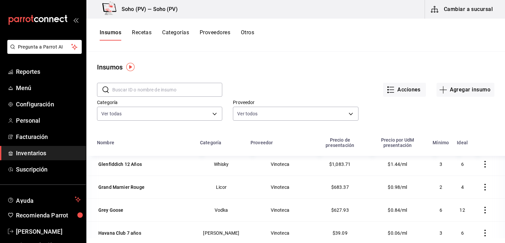
scroll to position [1397, 0]
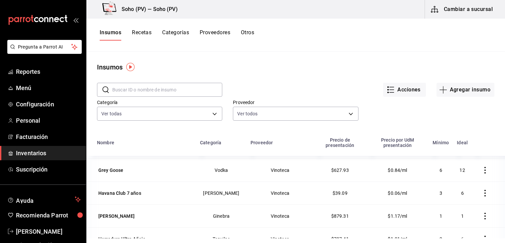
click at [482, 213] on icon "button" at bounding box center [485, 216] width 7 height 7
click at [454, 212] on span "Eliminar" at bounding box center [455, 212] width 17 height 5
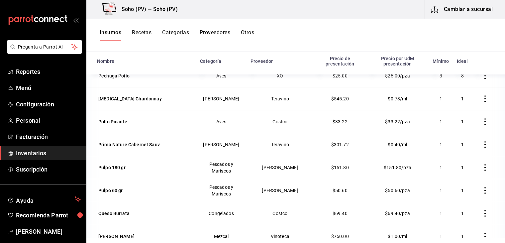
scroll to position [2353, 0]
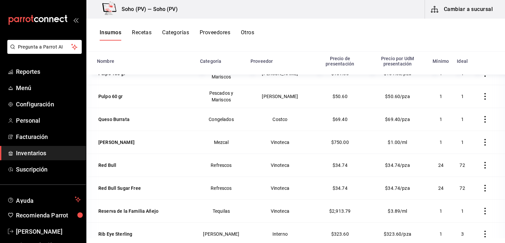
click at [148, 32] on button "Recetas" at bounding box center [142, 34] width 20 height 11
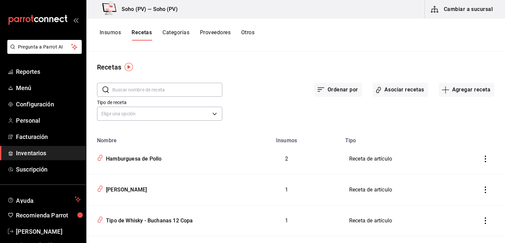
click at [278, 62] on div "Recetas ​ ​ Ordenar por Asociar recetas Agregar receta Tipo de receta Elige una…" at bounding box center [295, 145] width 419 height 187
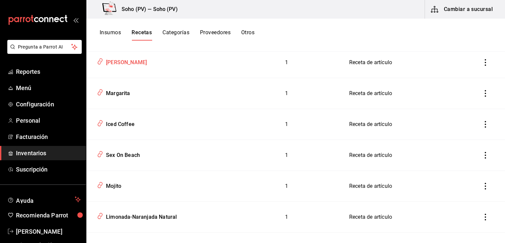
scroll to position [665, 0]
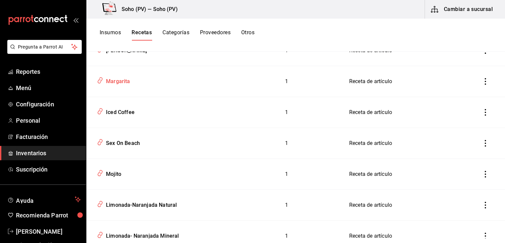
drag, startPoint x: 124, startPoint y: 79, endPoint x: 115, endPoint y: 84, distance: 9.7
click at [123, 79] on div "Margarita" at bounding box center [116, 80] width 27 height 10
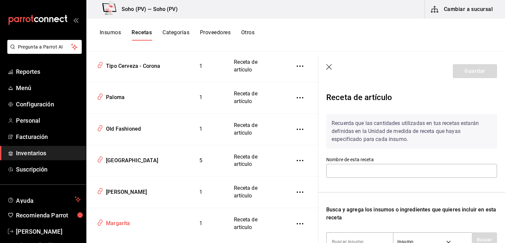
type input "Margarita"
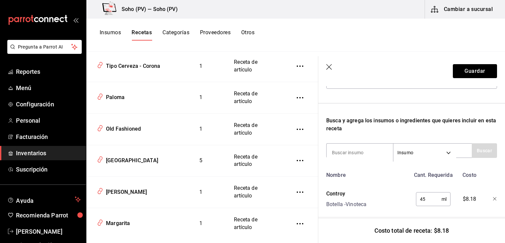
scroll to position [102, 0]
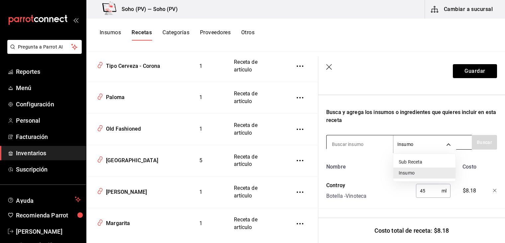
click at [450, 139] on body "Pregunta a Parrot AI Reportes Menú Configuración Personal Facturación Inventari…" at bounding box center [252, 119] width 505 height 238
click at [410, 171] on li "Insumo" at bounding box center [425, 173] width 62 height 11
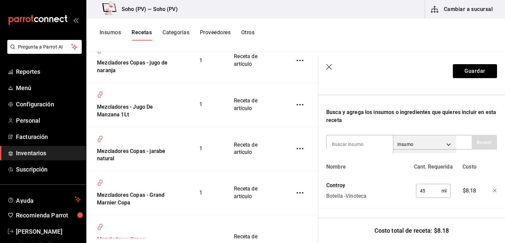
scroll to position [1497, 0]
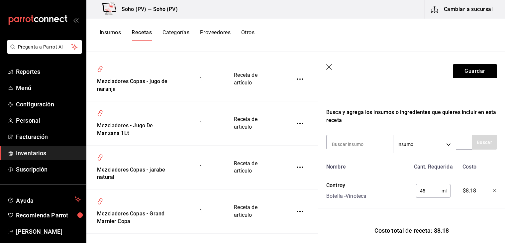
click at [297, 127] on icon "inventoriesTable" at bounding box center [300, 123] width 7 height 7
click at [274, 147] on span "Eliminar" at bounding box center [275, 148] width 17 height 5
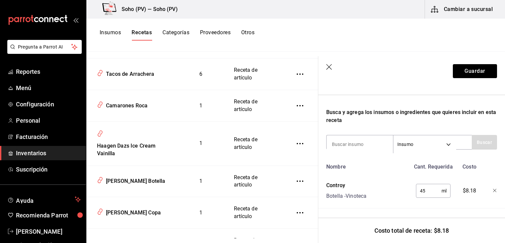
scroll to position [3425, 0]
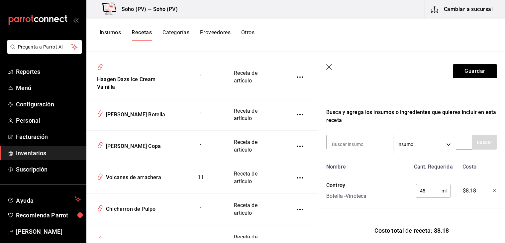
click at [141, 12] on div "Tacos de Arrachera" at bounding box center [128, 6] width 51 height 10
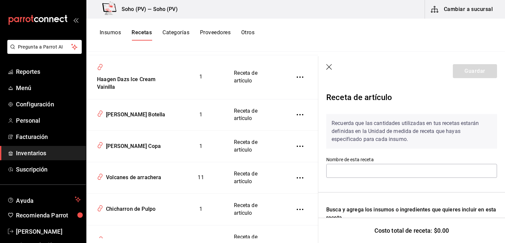
type input "Tacos de Arrachera"
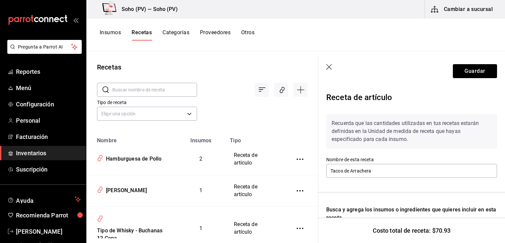
click at [164, 91] on input "text" at bounding box center [154, 89] width 85 height 13
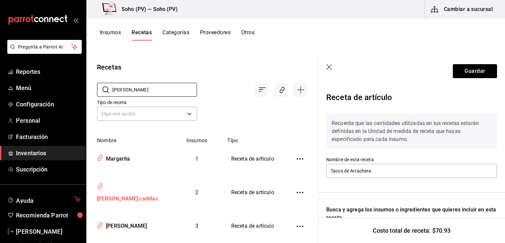
type input "[PERSON_NAME]"
click at [140, 193] on div "[PERSON_NAME] cadillac" at bounding box center [126, 198] width 64 height 10
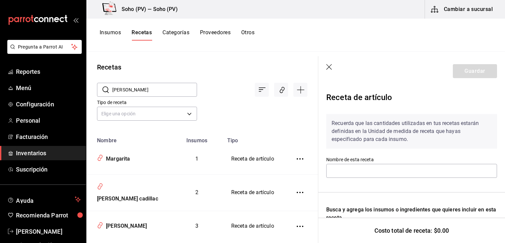
type input "[PERSON_NAME] cadillac"
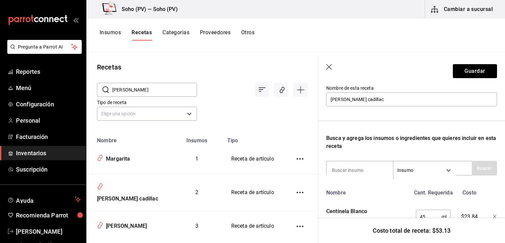
scroll to position [133, 0]
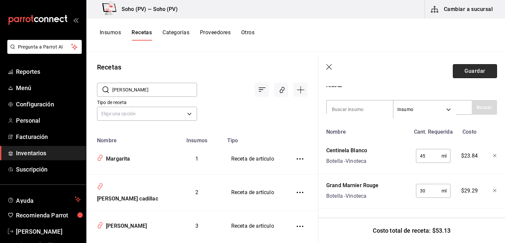
click at [484, 70] on button "Guardar" at bounding box center [475, 71] width 44 height 14
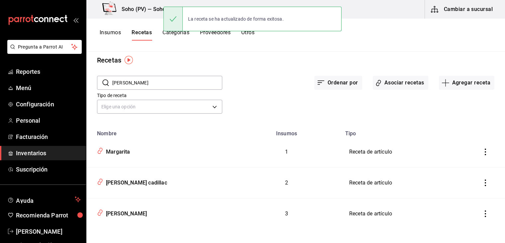
scroll to position [11, 0]
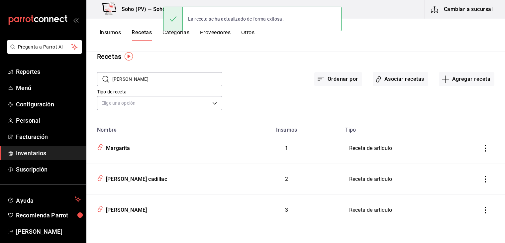
click at [344, 40] on div "Insumos Recetas Categorías Proveedores Otros" at bounding box center [295, 34] width 419 height 11
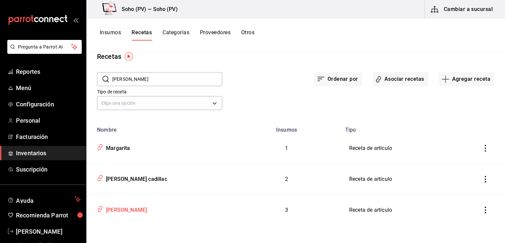
click at [140, 208] on div "[PERSON_NAME]" at bounding box center [125, 209] width 44 height 10
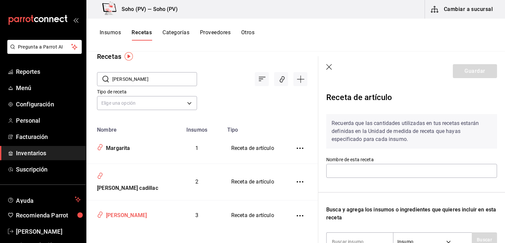
type input "[PERSON_NAME]"
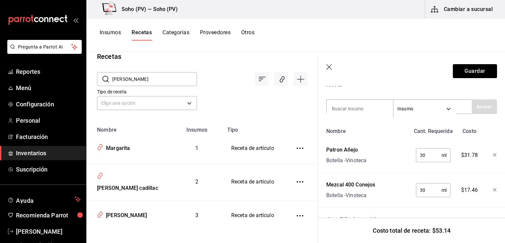
scroll to position [16, 0]
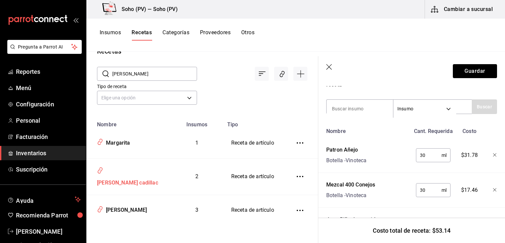
click at [124, 177] on div "[PERSON_NAME] cadillac" at bounding box center [126, 182] width 64 height 10
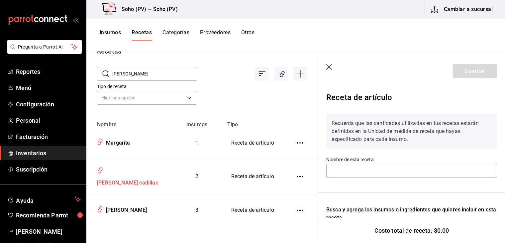
type input "[PERSON_NAME] cadillac"
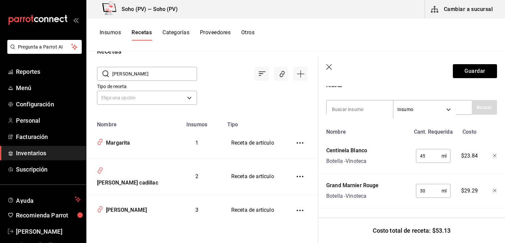
scroll to position [137, 0]
click at [110, 144] on div "Margarita" at bounding box center [116, 142] width 27 height 10
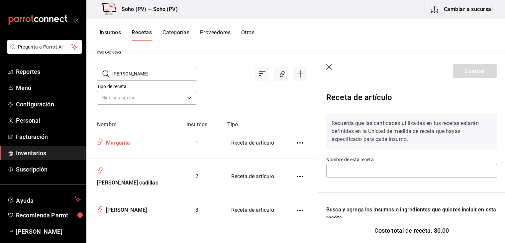
type input "Margarita"
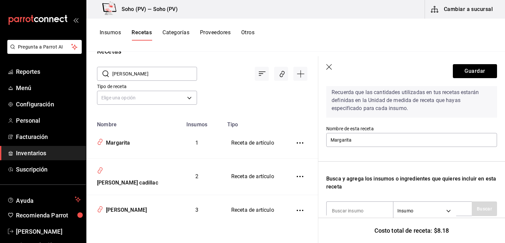
scroll to position [102, 0]
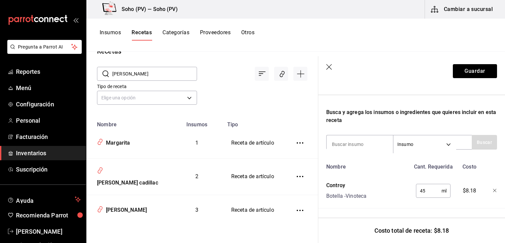
click at [178, 35] on button "Categorías" at bounding box center [176, 34] width 27 height 11
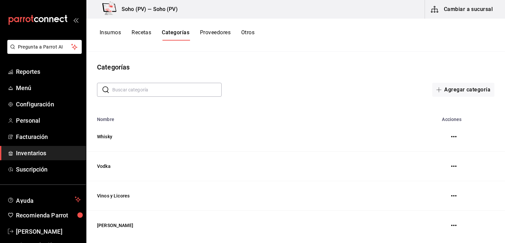
click at [100, 35] on button "Insumos" at bounding box center [110, 34] width 21 height 11
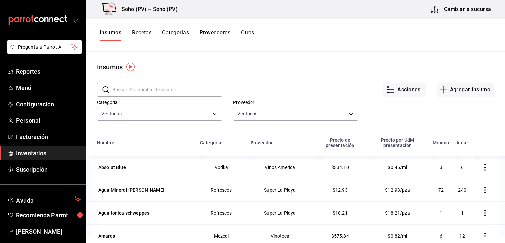
click at [352, 42] on div "Insumos Recetas Categorías Proveedores Otros" at bounding box center [295, 35] width 419 height 33
click at [384, 32] on div "Insumos Recetas Categorías Proveedores Otros" at bounding box center [295, 34] width 419 height 11
click at [373, 41] on div "Insumos Recetas Categorías Proveedores Otros" at bounding box center [295, 35] width 419 height 33
click at [328, 20] on div "Insumos Recetas Categorías Proveedores Otros" at bounding box center [295, 35] width 419 height 33
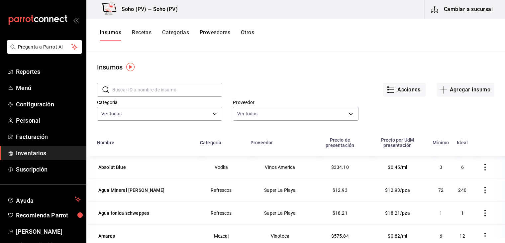
click at [331, 29] on div "Insumos Recetas Categorías Proveedores Otros" at bounding box center [295, 34] width 419 height 11
click at [138, 33] on button "Recetas" at bounding box center [142, 34] width 20 height 11
